Goal: Navigation & Orientation: Find specific page/section

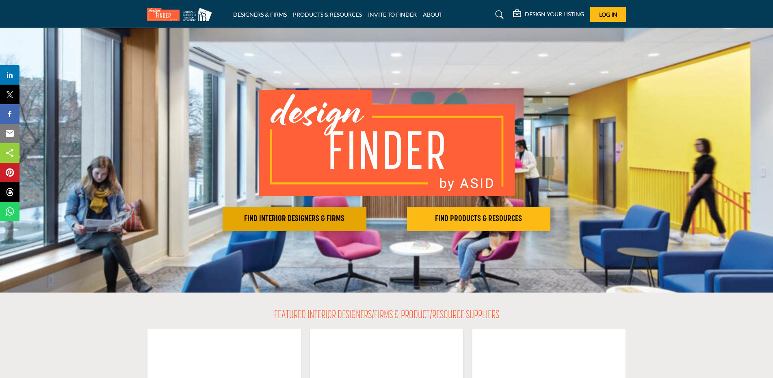
click at [302, 217] on h2 "FIND INTERIOR DESIGNERS & FIRMS" at bounding box center [294, 219] width 139 height 10
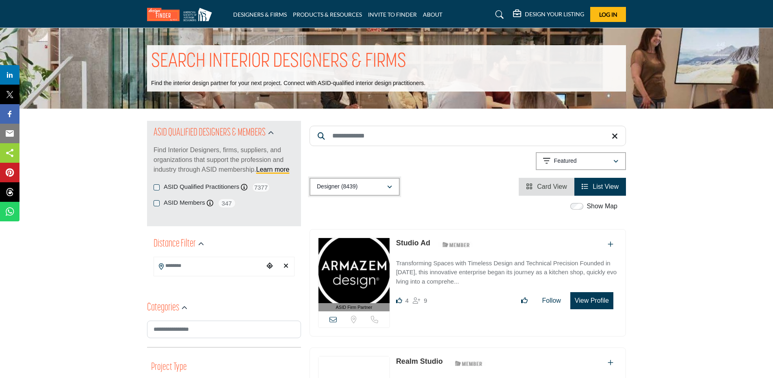
click at [381, 189] on div "Designer (8439)" at bounding box center [352, 187] width 70 height 10
click at [395, 187] on button "Designer (8439)" at bounding box center [355, 187] width 90 height 18
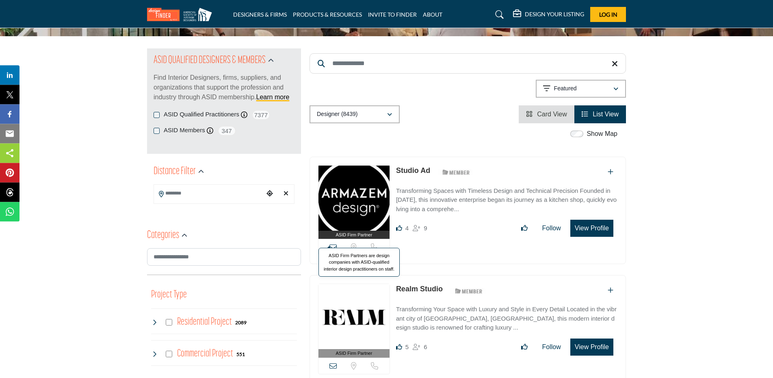
scroll to position [83, 0]
